Goal: Transaction & Acquisition: Purchase product/service

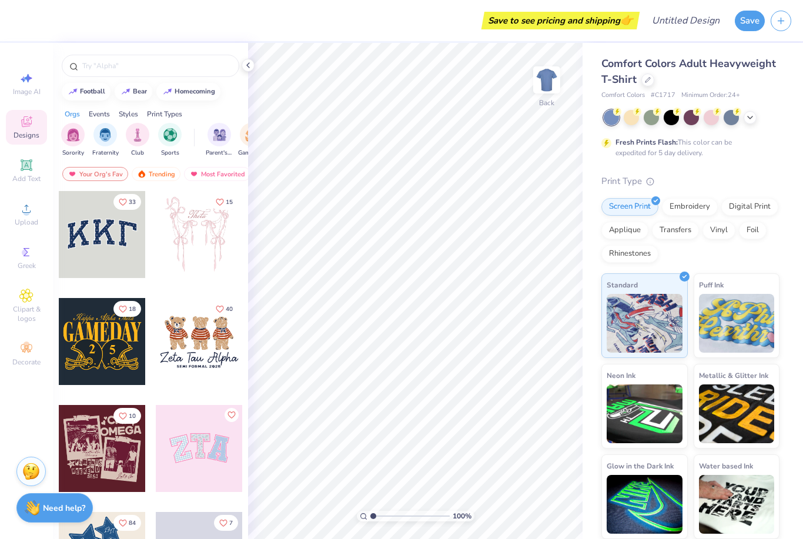
scroll to position [1, 0]
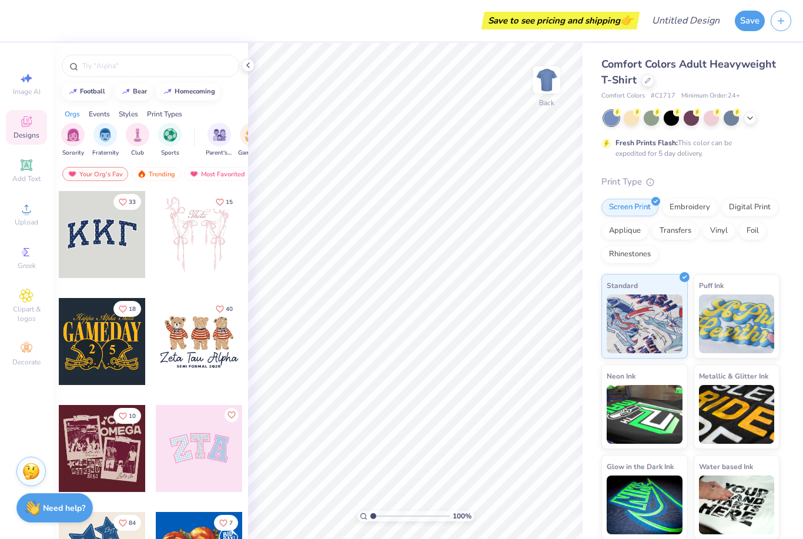
click at [701, 209] on div "Embroidery" at bounding box center [690, 208] width 56 height 18
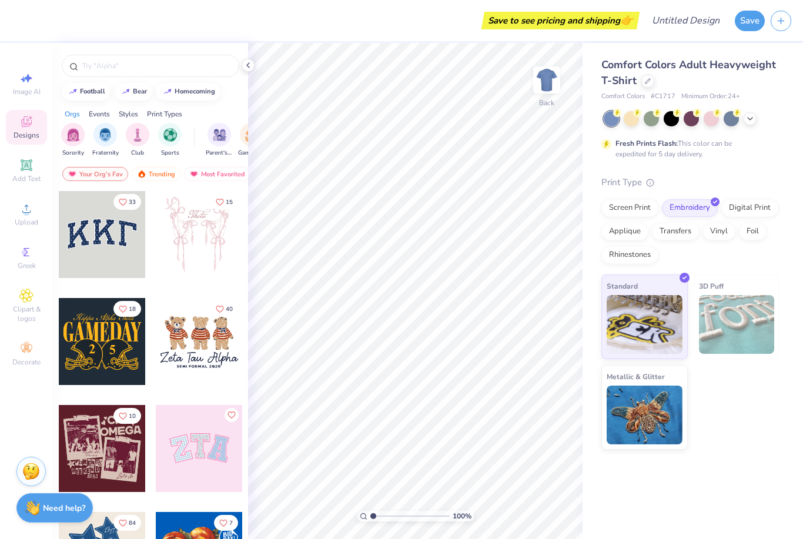
scroll to position [0, 0]
click at [694, 203] on div "Embroidery" at bounding box center [690, 208] width 56 height 18
click at [760, 205] on div "Digital Print" at bounding box center [749, 208] width 57 height 18
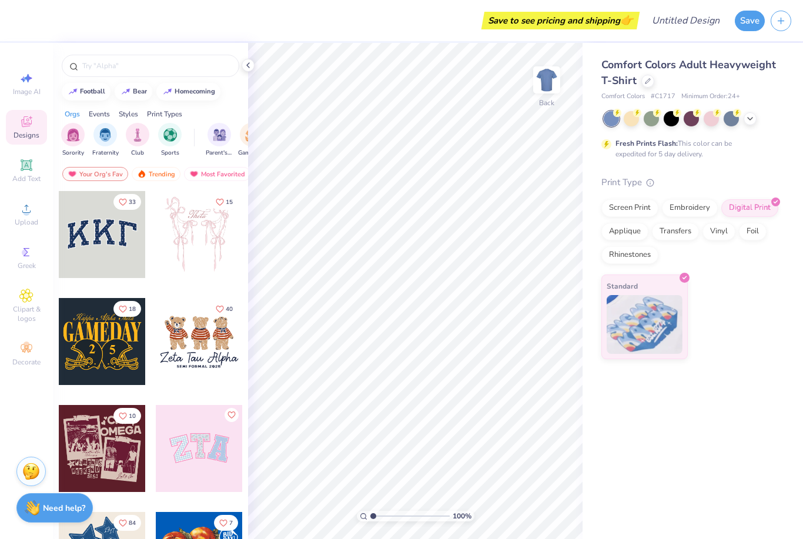
click at [635, 233] on div "Applique" at bounding box center [624, 232] width 47 height 18
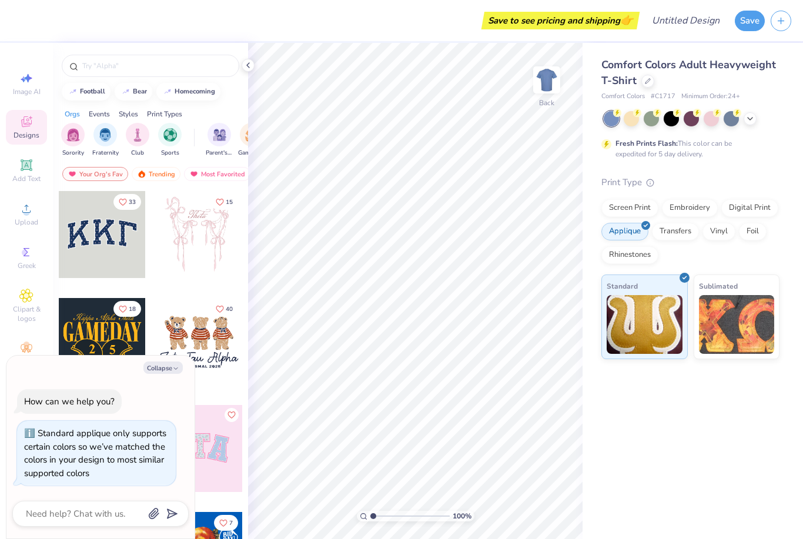
click at [687, 225] on div "Transfers" at bounding box center [675, 232] width 47 height 18
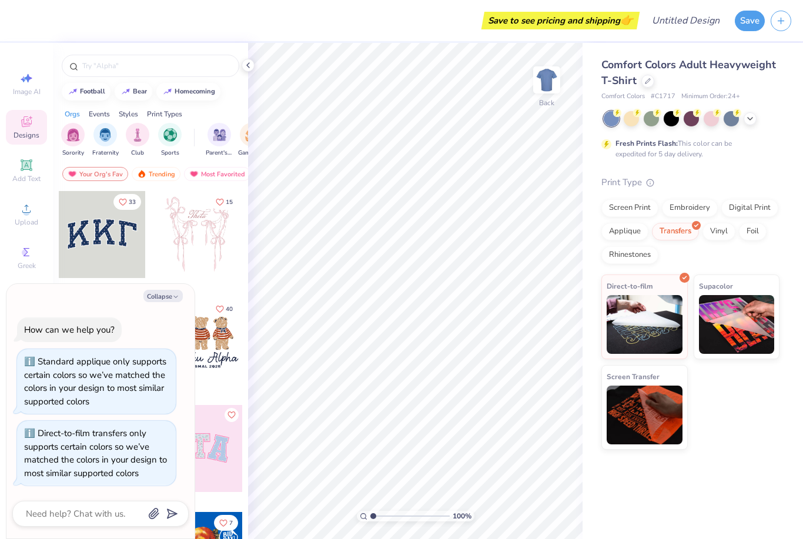
click at [728, 226] on div at bounding box center [732, 226] width 10 height 10
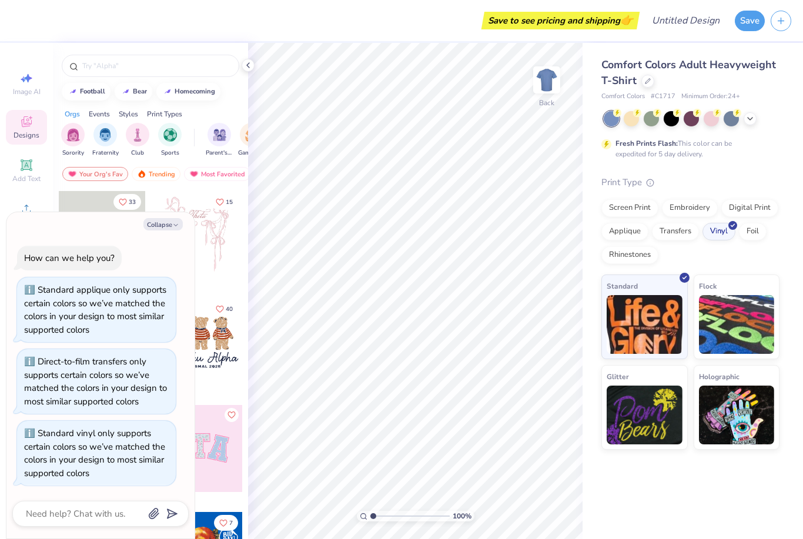
click at [757, 229] on div "Foil" at bounding box center [753, 232] width 28 height 18
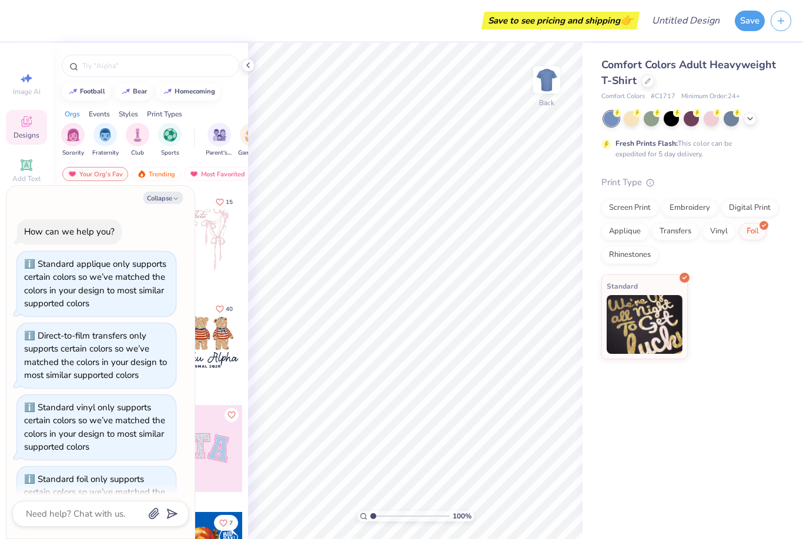
scroll to position [41, 0]
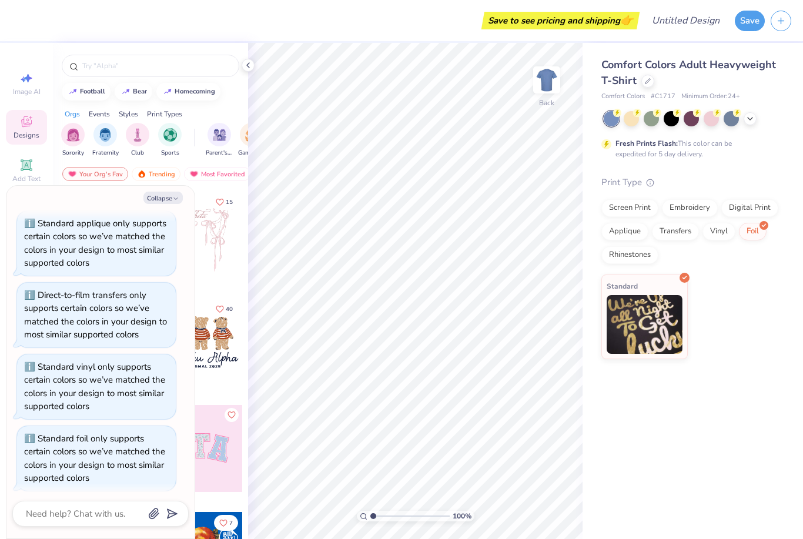
click at [641, 256] on div "Rhinestones" at bounding box center [629, 255] width 57 height 18
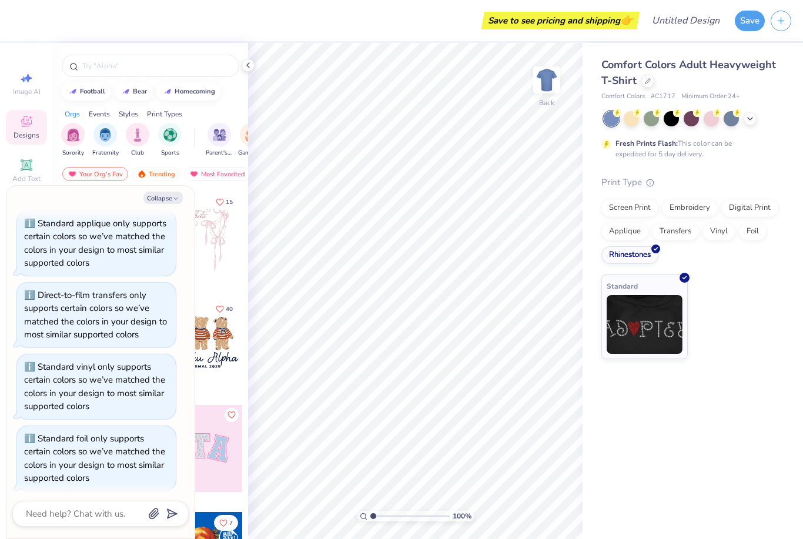
scroll to position [111, 0]
click at [650, 208] on div "Screen Print" at bounding box center [629, 208] width 57 height 18
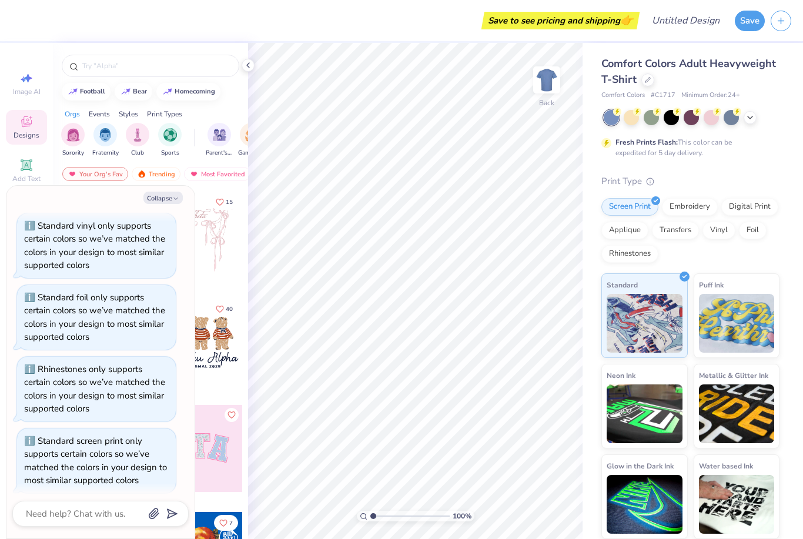
scroll to position [1, 0]
click at [749, 396] on img at bounding box center [737, 414] width 76 height 59
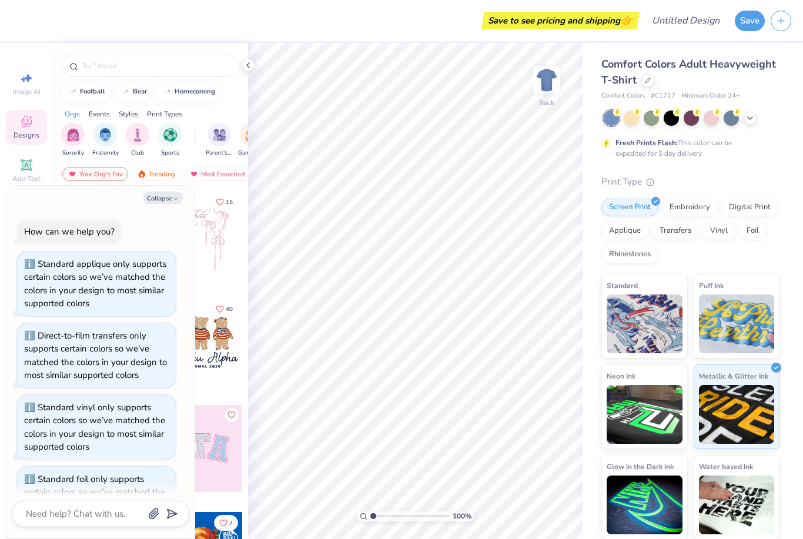
scroll to position [0, 0]
click at [39, 58] on div "Image AI Designs Add Text Upload Greek Clipart & logos Decorate" at bounding box center [26, 291] width 53 height 496
click at [231, 394] on div "40" at bounding box center [199, 350] width 88 height 106
click at [165, 203] on button "Collapse" at bounding box center [162, 198] width 39 height 12
type textarea "x"
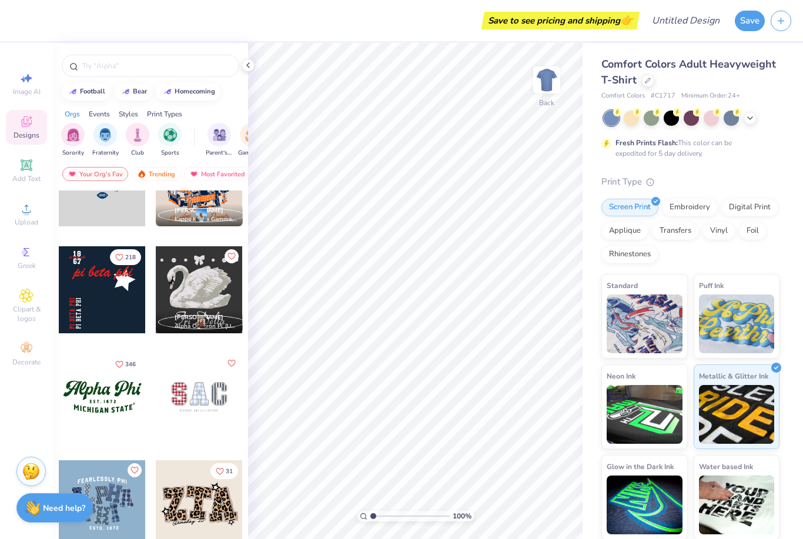
scroll to position [806, 0]
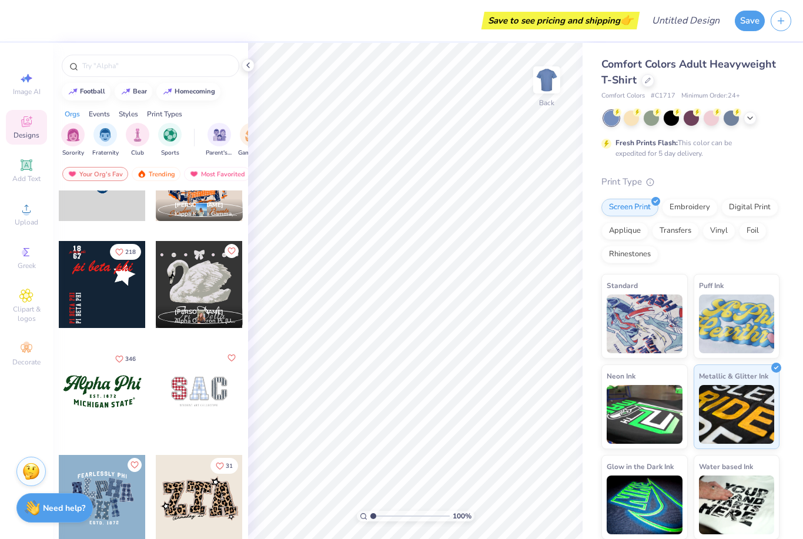
click at [25, 216] on circle at bounding box center [26, 212] width 6 height 6
click at [23, 206] on icon at bounding box center [26, 209] width 14 height 14
click at [20, 215] on icon at bounding box center [26, 209] width 14 height 14
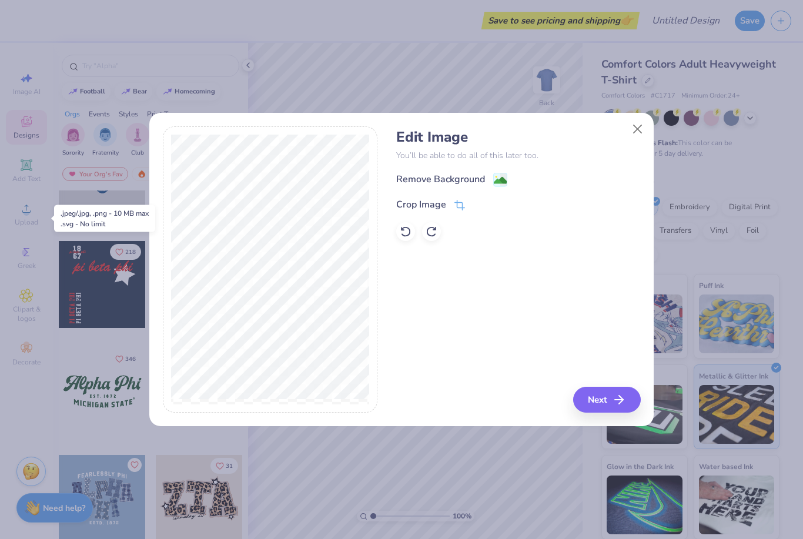
click at [626, 397] on icon "button" at bounding box center [619, 400] width 14 height 14
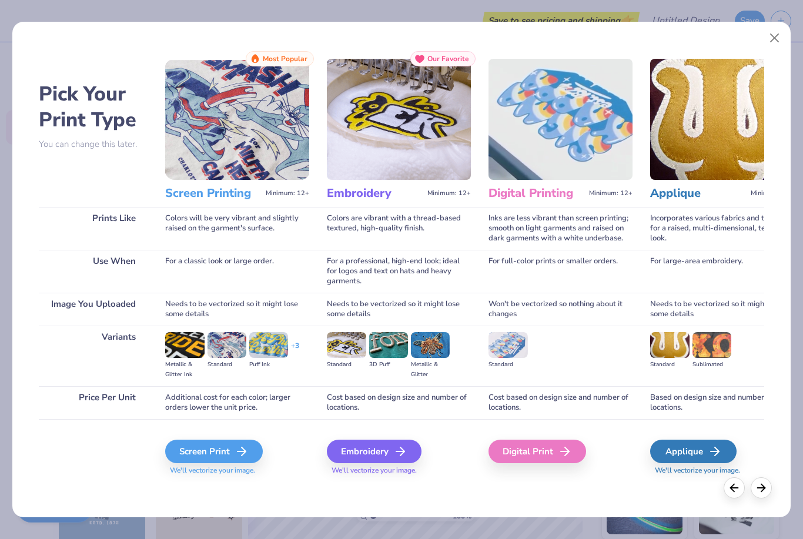
scroll to position [0, 0]
click at [242, 453] on icon at bounding box center [242, 451] width 14 height 14
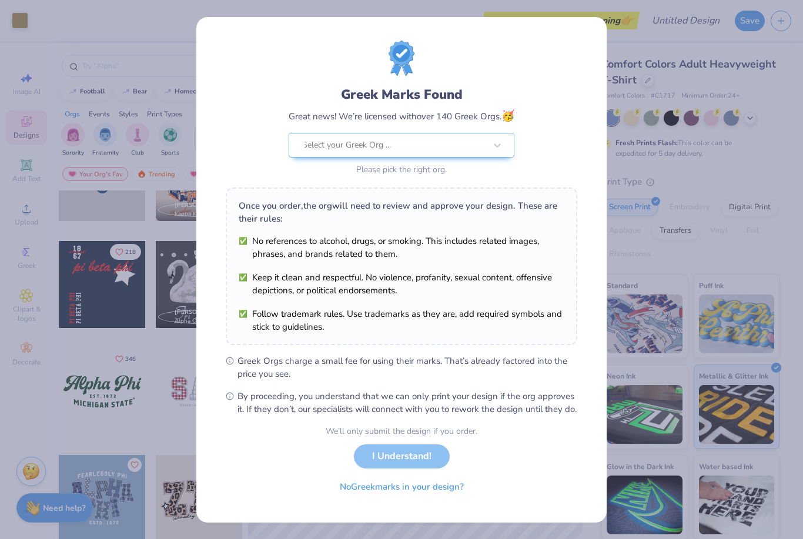
click at [414, 459] on div "We’ll only submit the design if you order. I Understand! No Greek marks in your…" at bounding box center [402, 462] width 152 height 74
click at [403, 479] on div "We’ll only submit the design if you order. I Understand! No Greek marks in your…" at bounding box center [402, 462] width 152 height 74
click at [436, 489] on button "No Greek marks in your design?" at bounding box center [402, 487] width 144 height 24
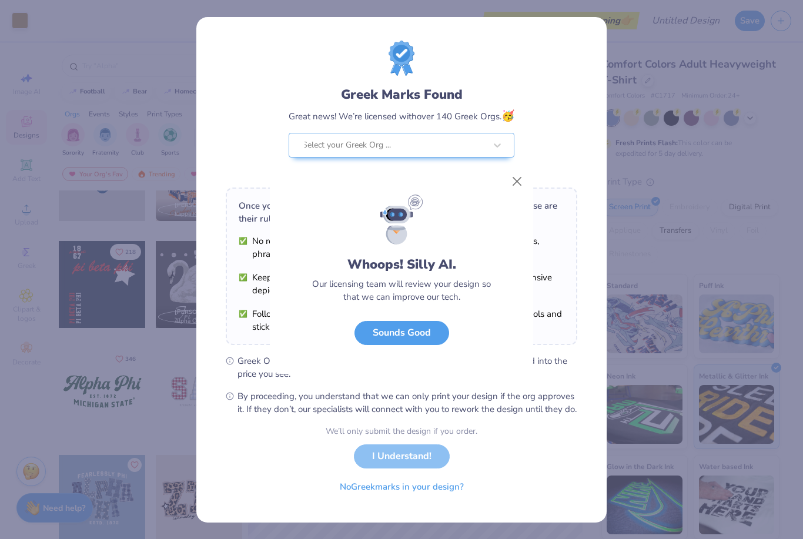
scroll to position [0, 0]
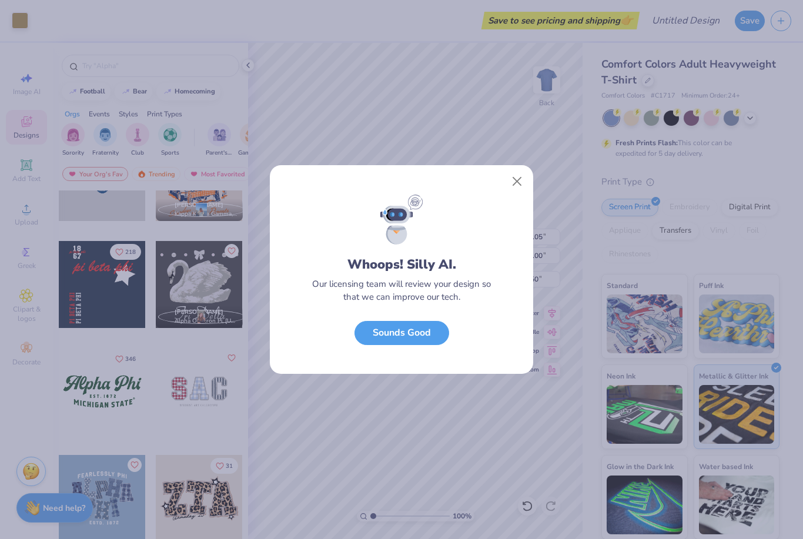
click at [787, 302] on div "Whoops! Silly AI. Our licensing team will review your design so that we can imp…" at bounding box center [401, 269] width 803 height 539
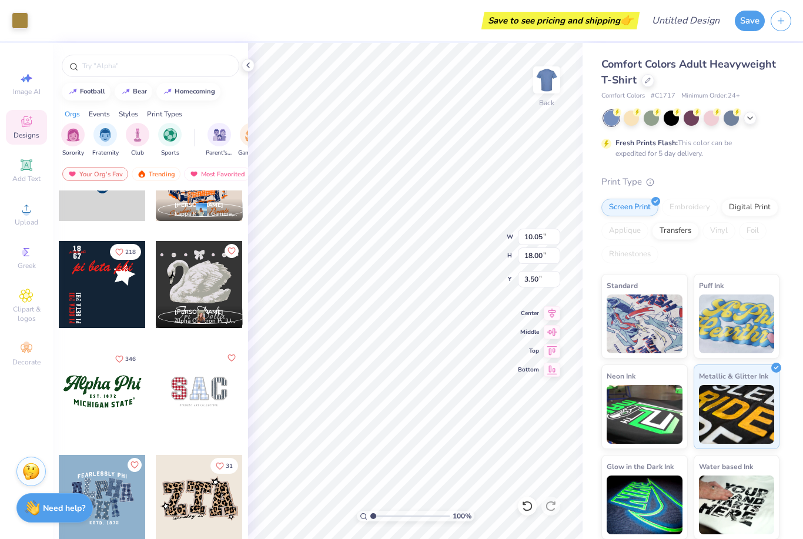
type input "3.25"
type input "7.52"
type input "13.47"
type input "3.50"
click at [677, 120] on div at bounding box center [671, 118] width 15 height 15
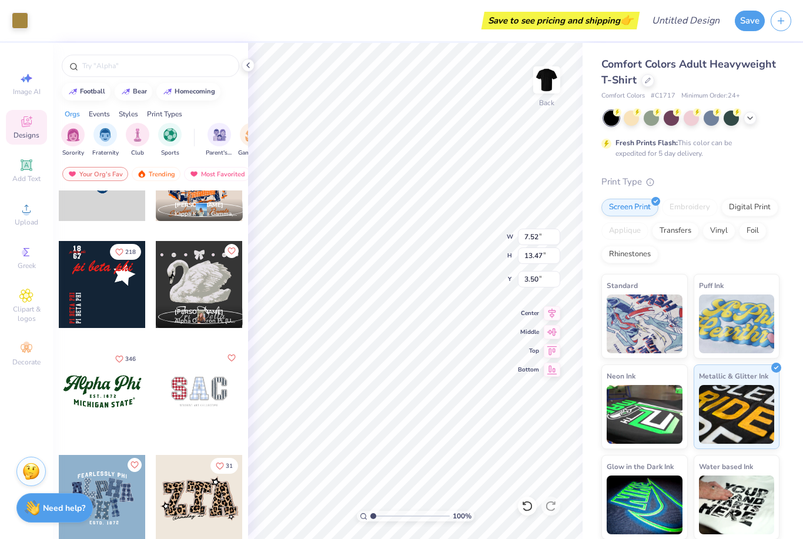
click at [656, 300] on img at bounding box center [645, 324] width 76 height 59
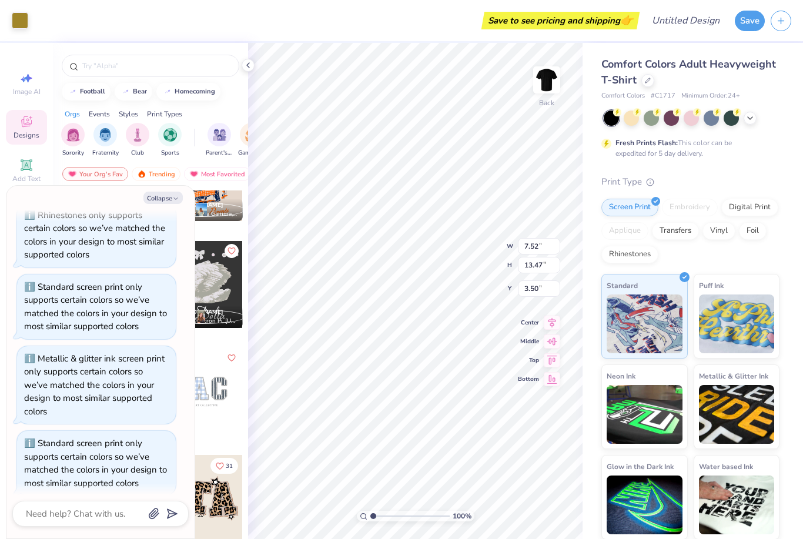
scroll to position [336, 0]
click at [784, 101] on div "Comfort Colors Adult Heavyweight T-Shirt Comfort Colors # C1717 Minimum Order: …" at bounding box center [693, 290] width 220 height 497
click at [162, 195] on button "Collapse" at bounding box center [162, 198] width 39 height 12
type textarea "x"
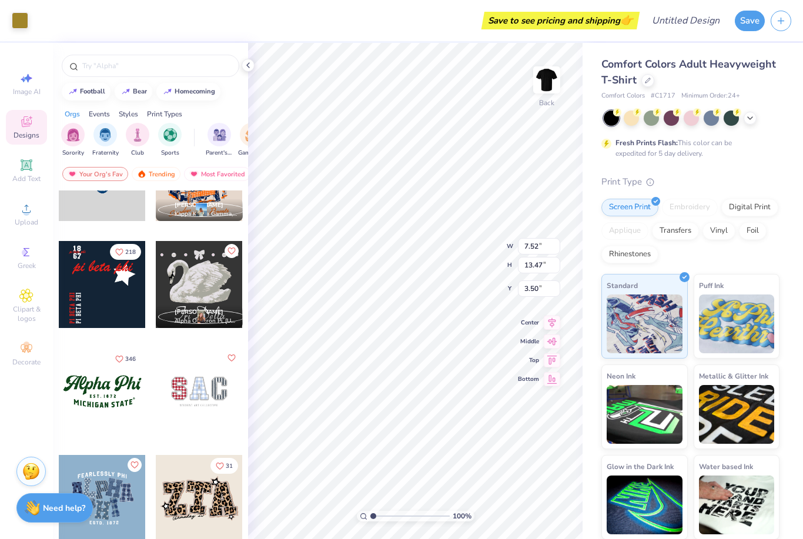
click at [18, 170] on div "Add Text" at bounding box center [26, 170] width 41 height 35
type input "5.59"
type input "1.62"
type input "11.69"
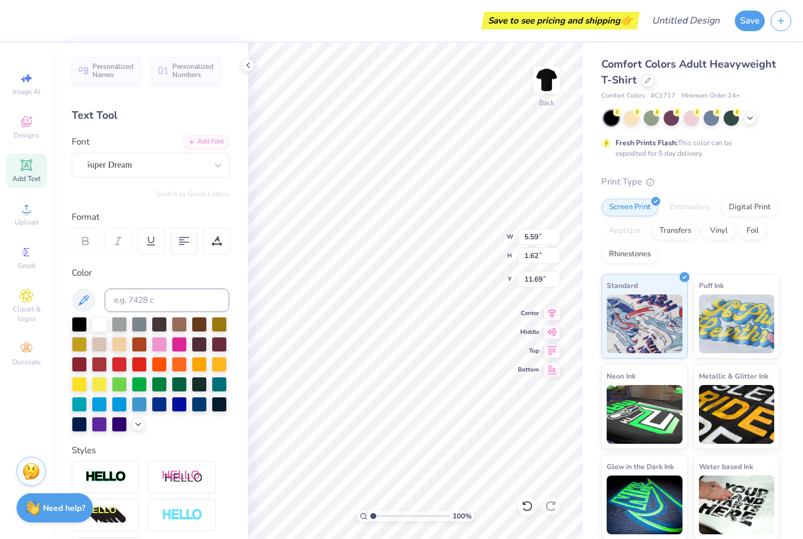
click at [19, 265] on div "Greek" at bounding box center [26, 257] width 41 height 35
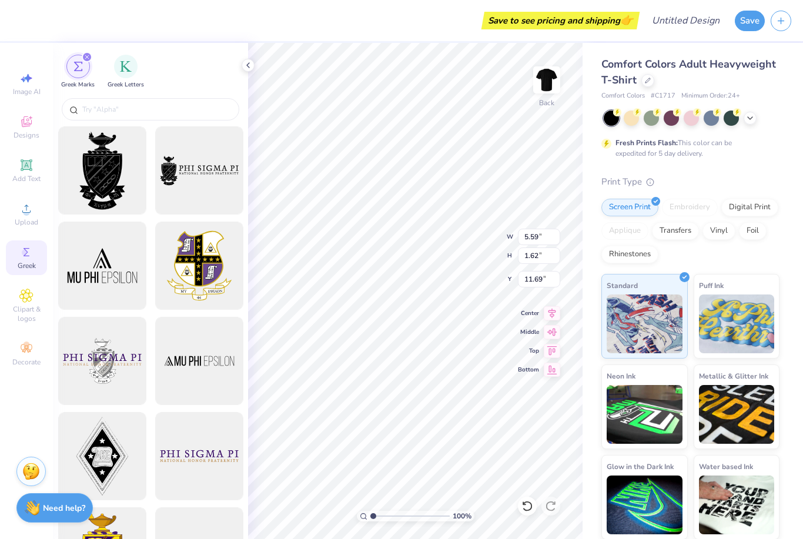
click at [26, 303] on icon at bounding box center [26, 296] width 14 height 14
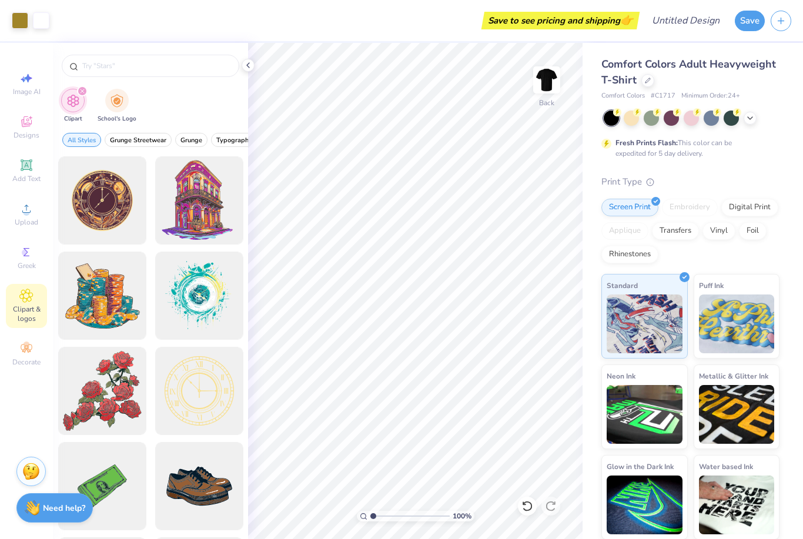
click at [248, 71] on div at bounding box center [248, 65] width 13 height 13
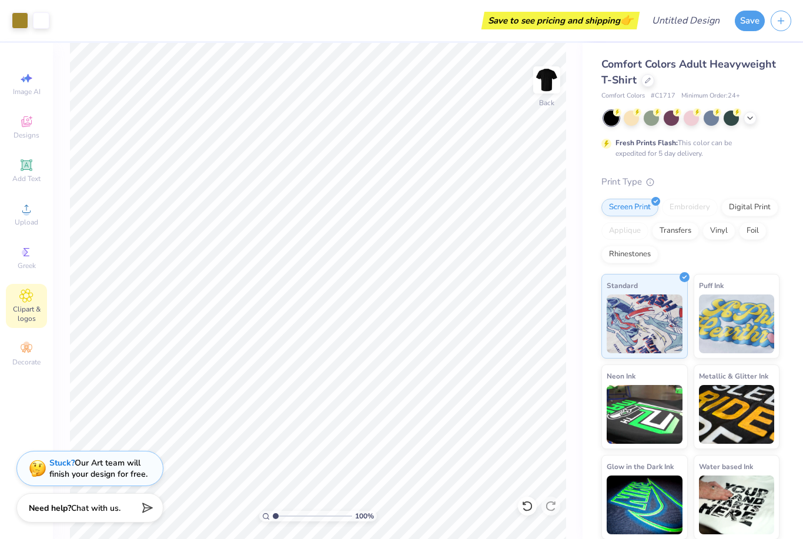
click at [748, 31] on button "Save" at bounding box center [750, 21] width 30 height 21
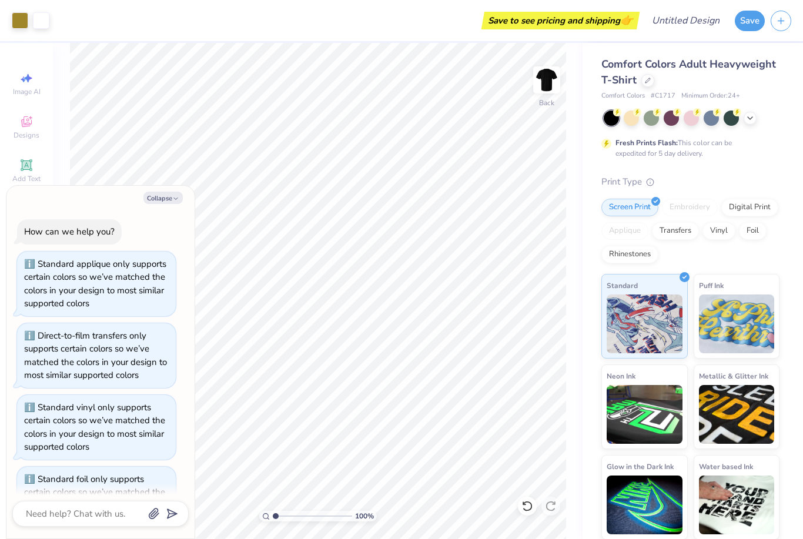
scroll to position [367, 0]
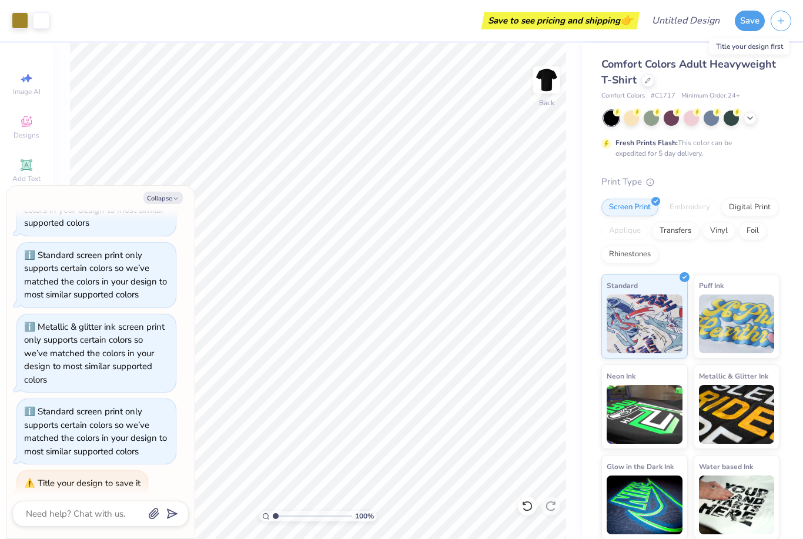
click at [757, 26] on button "Save" at bounding box center [750, 21] width 30 height 21
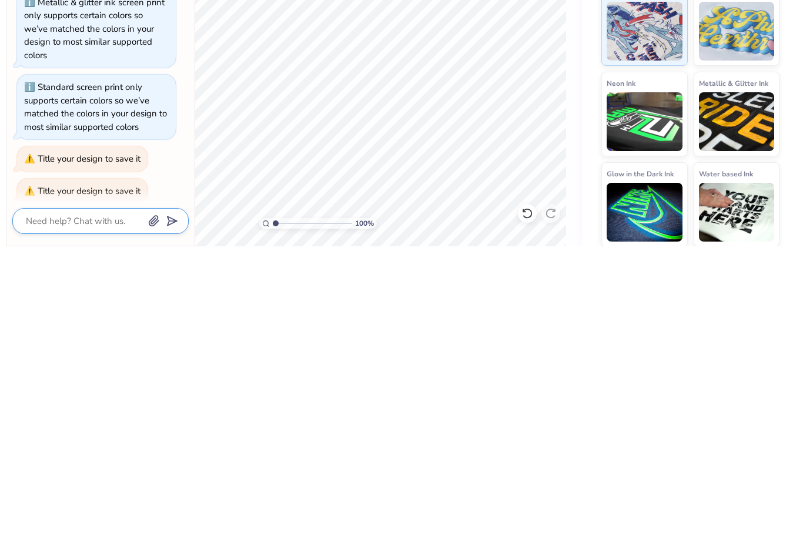
type textarea "x"
type textarea "G"
type textarea "x"
type textarea "G"
type textarea "x"
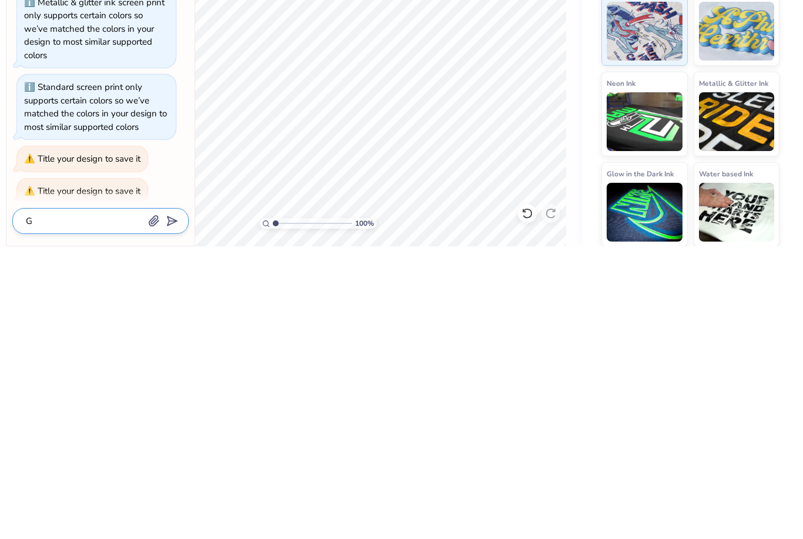
type textarea "G"
click at [172, 506] on icon "submit" at bounding box center [170, 514] width 16 height 16
type textarea "x"
type input "G"
type textarea "x"
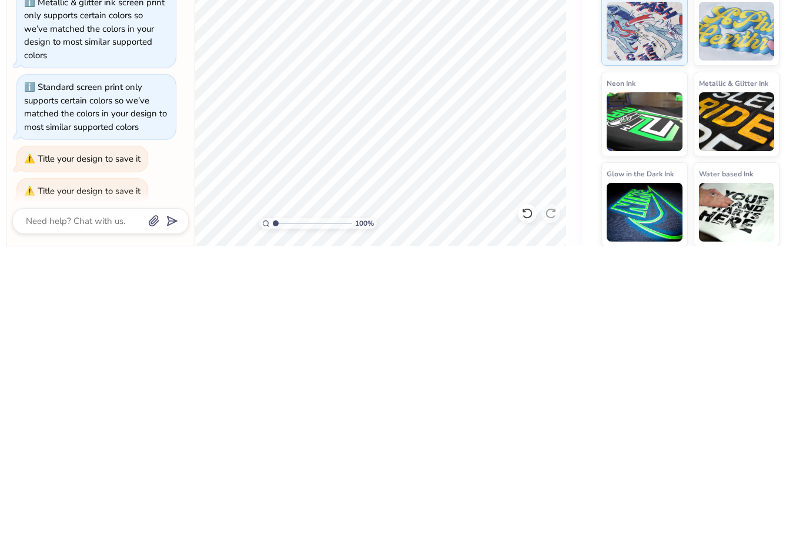
scroll to position [476, 0]
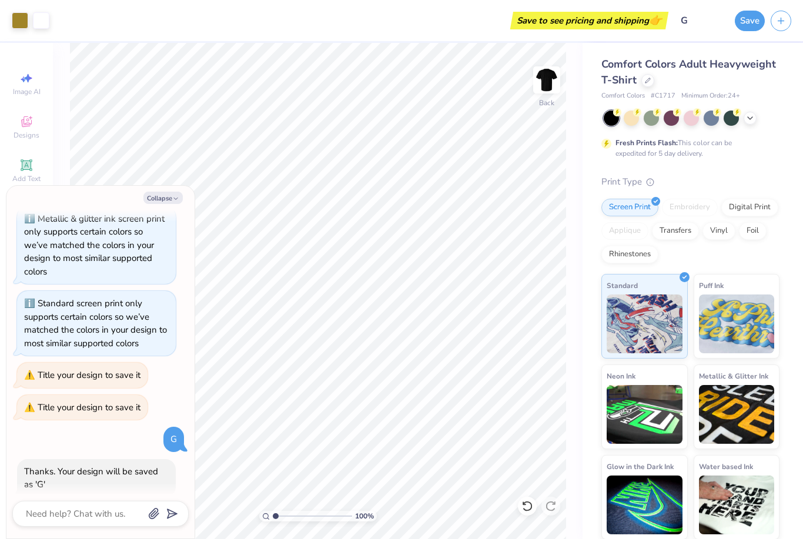
click at [546, 25] on div "Save to see pricing and shipping 👉" at bounding box center [589, 21] width 152 height 18
click at [750, 27] on button "Save" at bounding box center [750, 21] width 30 height 21
